Goal: Check status: Check status

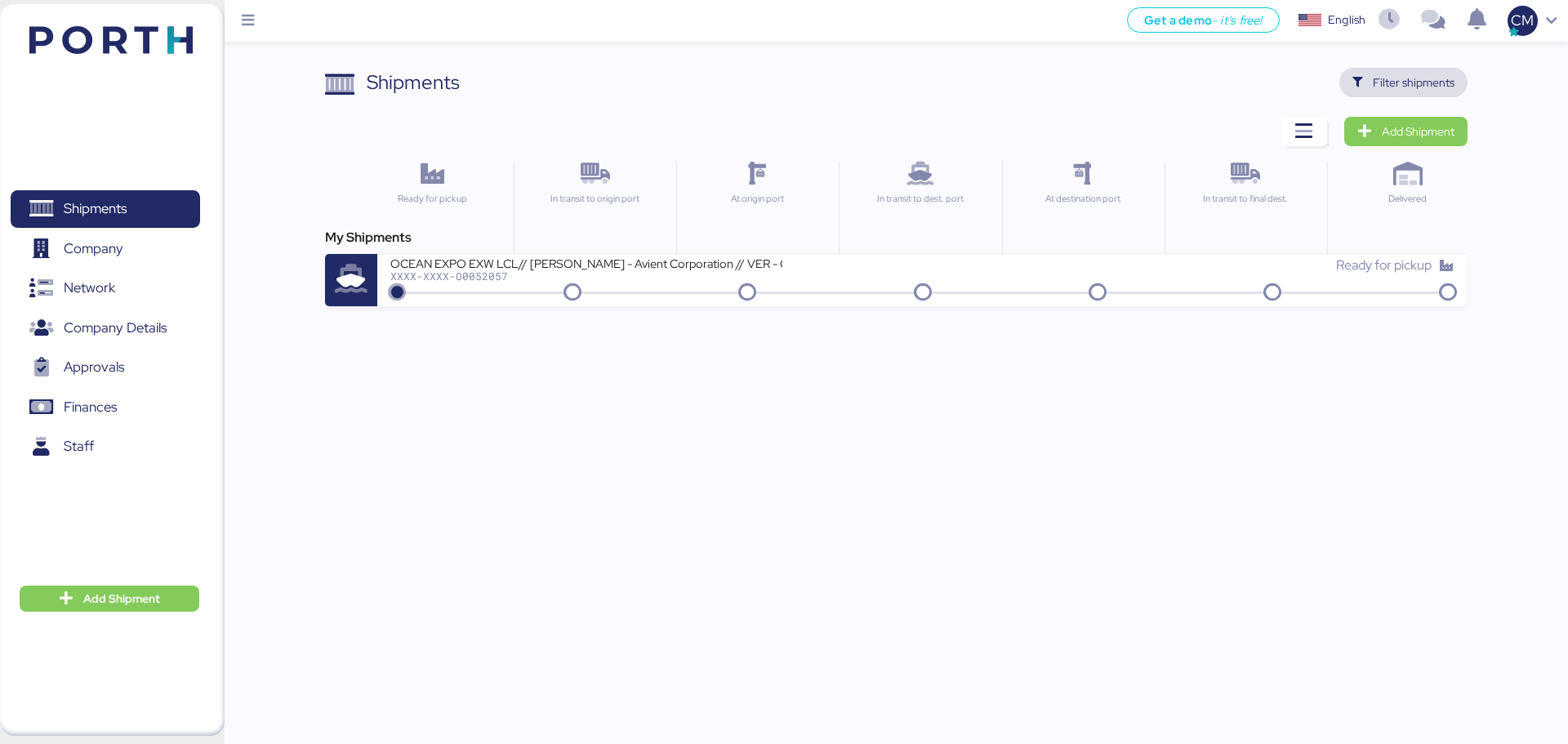
drag, startPoint x: 1423, startPoint y: 76, endPoint x: 1411, endPoint y: 80, distance: 12.6
click at [1419, 76] on span "Filter shipments" at bounding box center [1413, 82] width 81 height 20
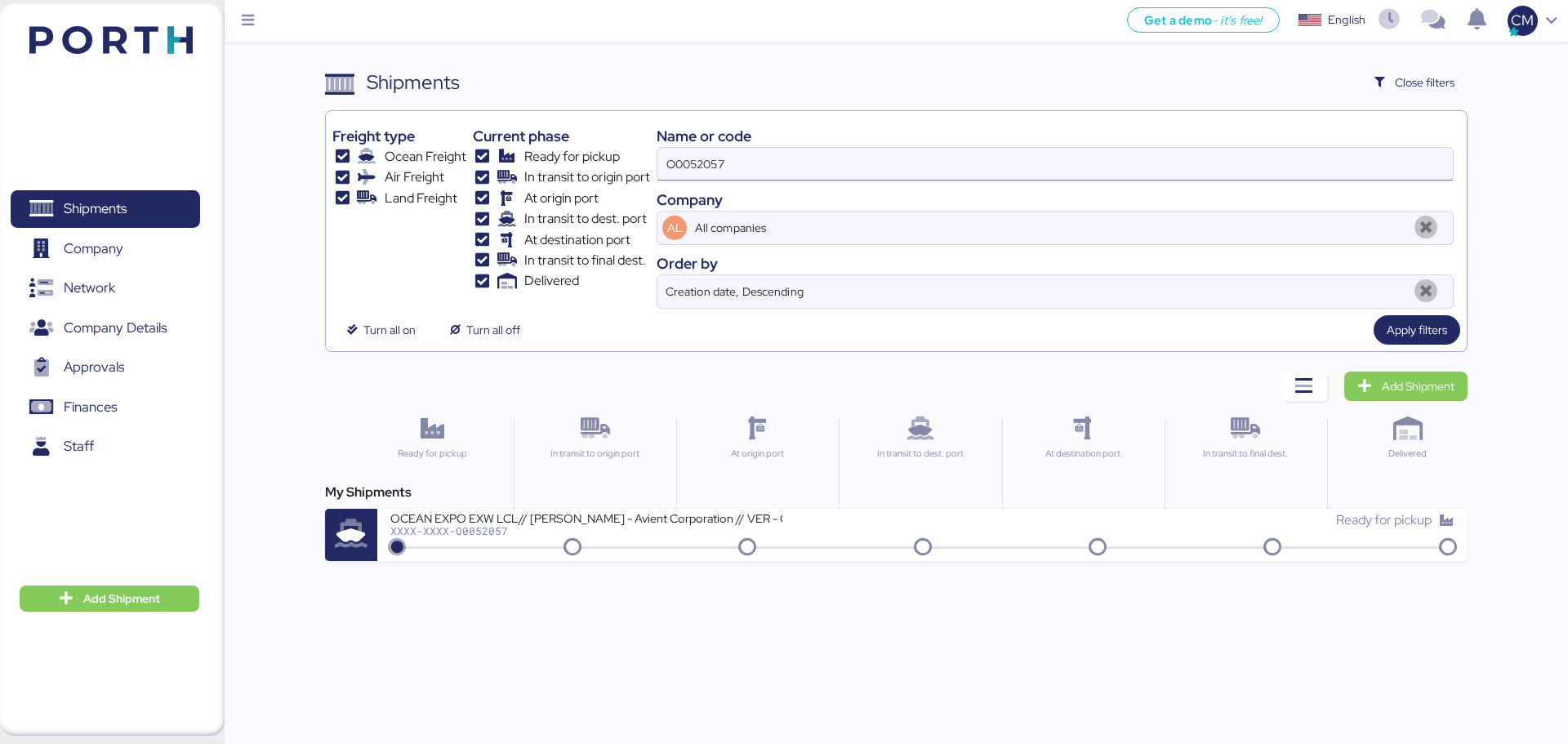
click at [801, 168] on input "O0052057" at bounding box center [1055, 164] width 795 height 32
type input "O"
paste input "O0052064"
type input "O0052064"
click at [653, 505] on div "My Shipments OCEAN EXPO ATM TO [GEOGRAPHIC_DATA]// REMY GROUP // 8X40´HQ// MSC …" at bounding box center [895, 522] width 1142 height 79
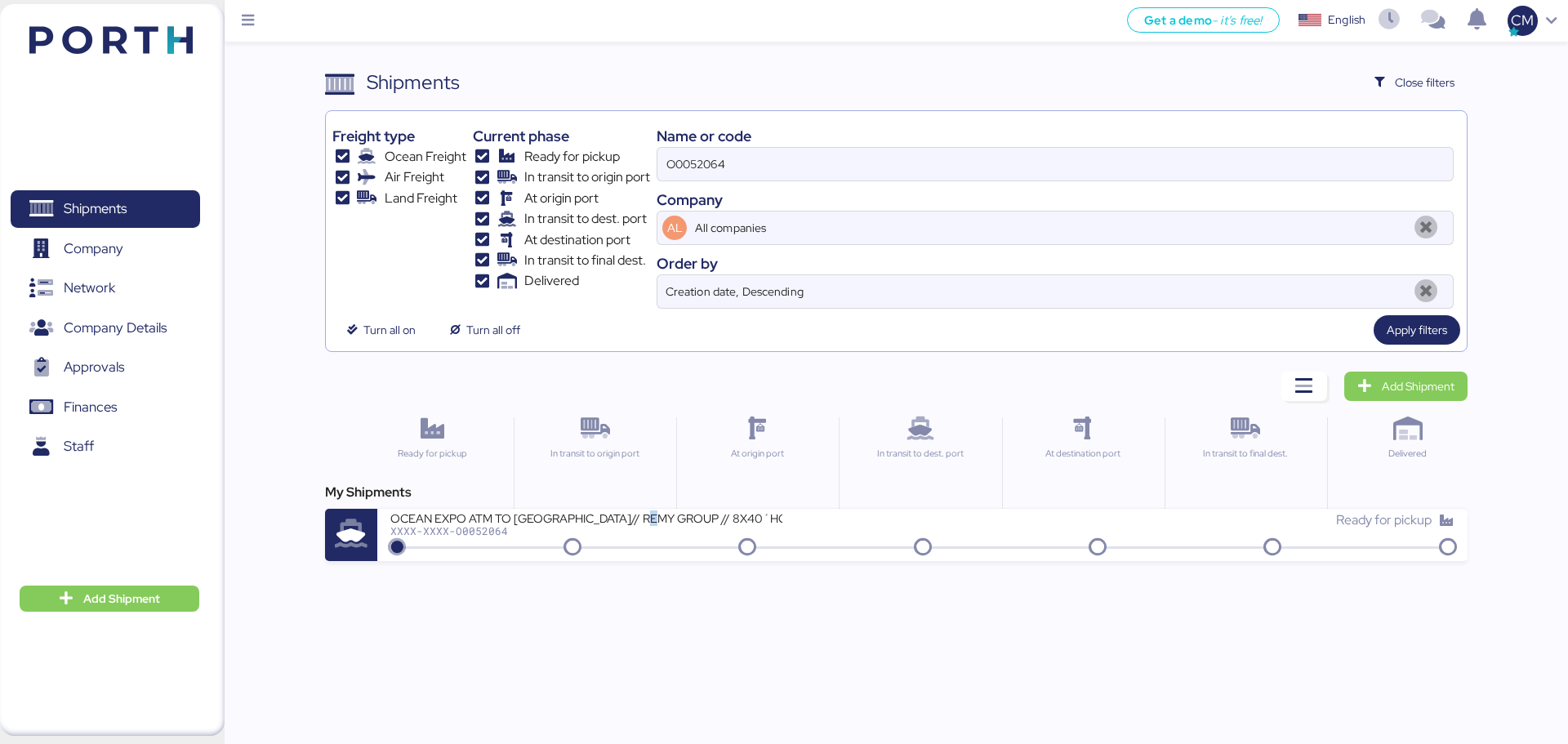
click at [653, 517] on div "OCEAN EXPO ATM TO [GEOGRAPHIC_DATA]// REMY GROUP // 8X40´HQ// MSC [DATE]" at bounding box center [587, 517] width 392 height 14
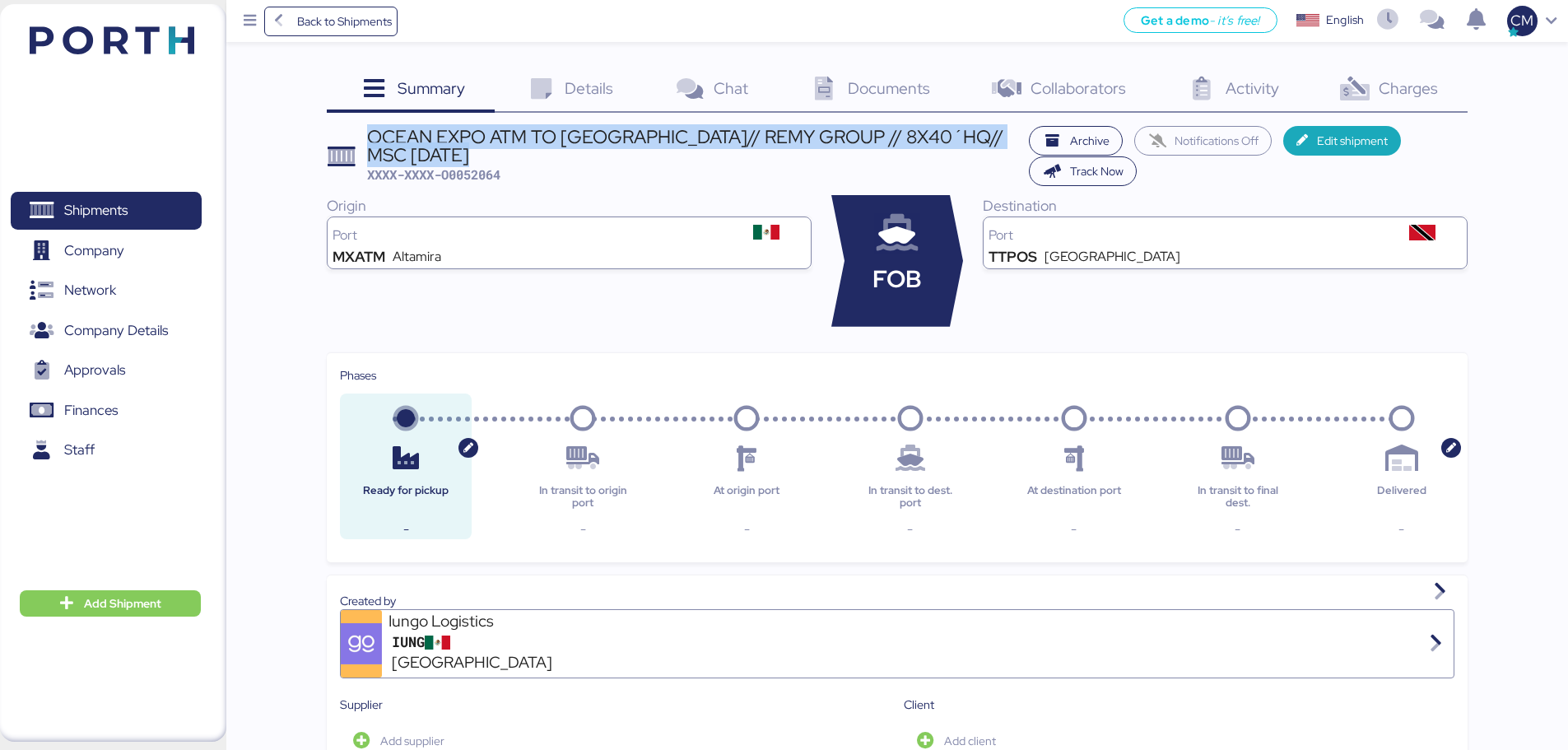
drag, startPoint x: 370, startPoint y: 133, endPoint x: 487, endPoint y: 155, distance: 119.1
click at [487, 155] on div "OCEAN EXPO ATM TO [GEOGRAPHIC_DATA]// REMY GROUP // 8X40´HQ// MSC [DATE]" at bounding box center [694, 145] width 653 height 37
copy div "OCEAN EXPO ATM TO [GEOGRAPHIC_DATA]// REMY GROUP // 8X40´HQ// MSC [DATE]"
